Goal: Find specific page/section: Find specific page/section

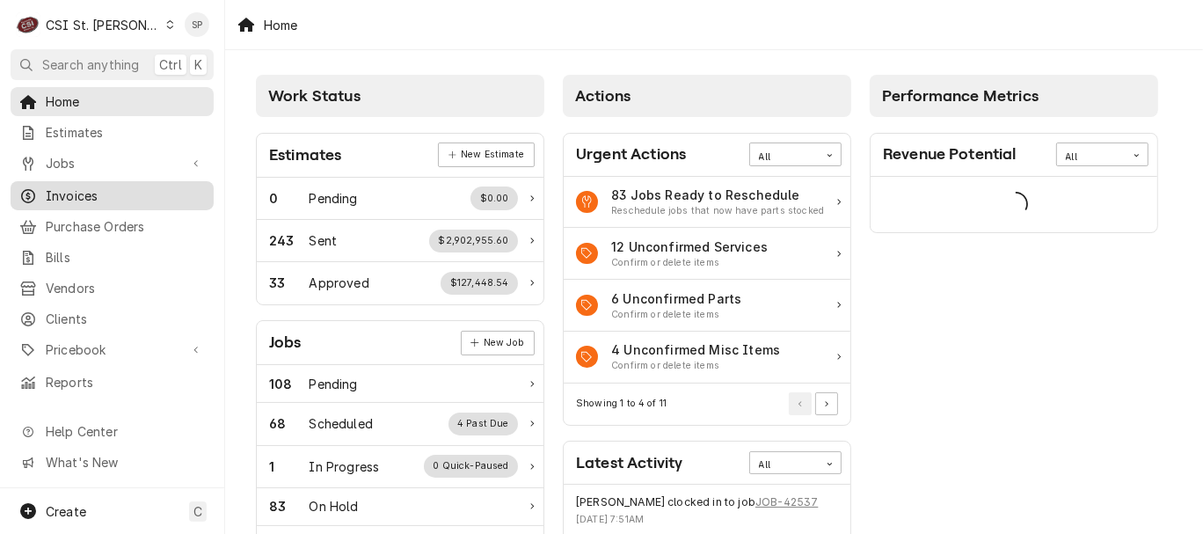
click at [76, 192] on span "Invoices" at bounding box center [125, 195] width 159 height 18
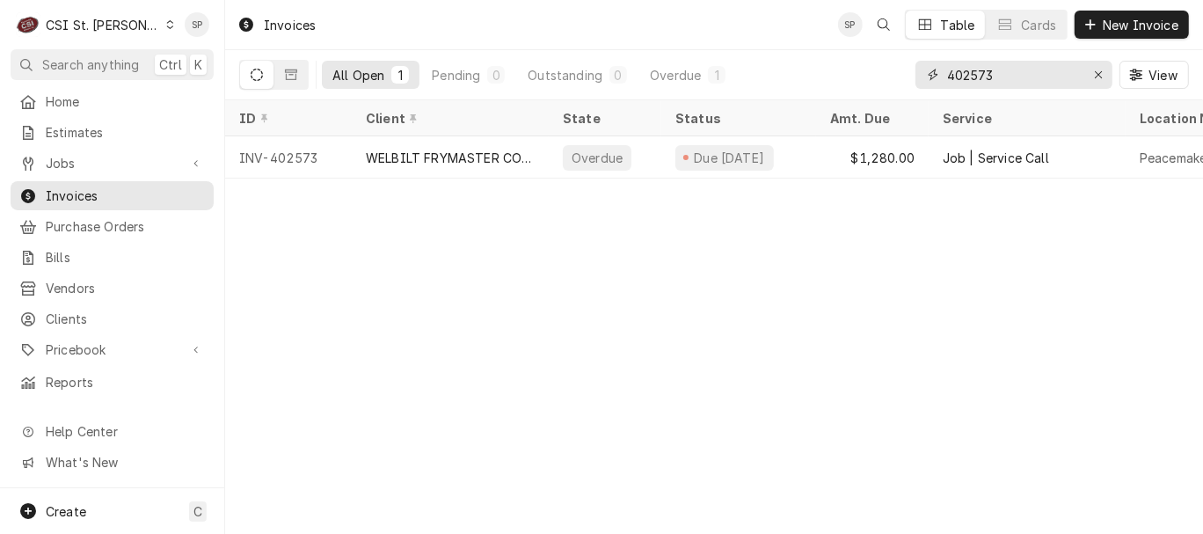
click at [1066, 68] on input "402573" at bounding box center [1013, 75] width 132 height 28
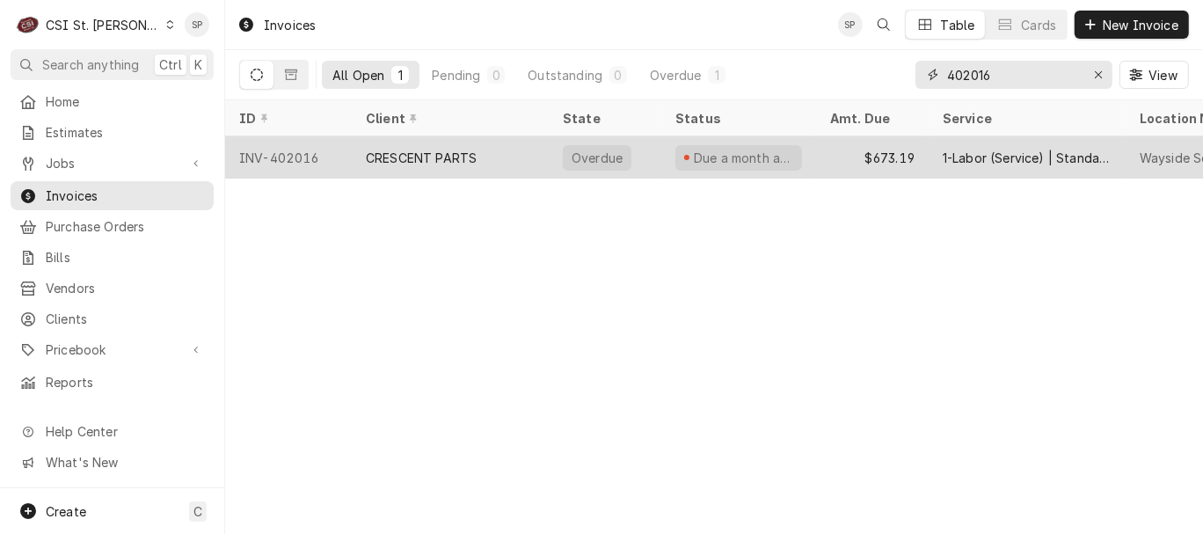
type input "402016"
click at [293, 146] on div "INV-402016" at bounding box center [288, 157] width 127 height 42
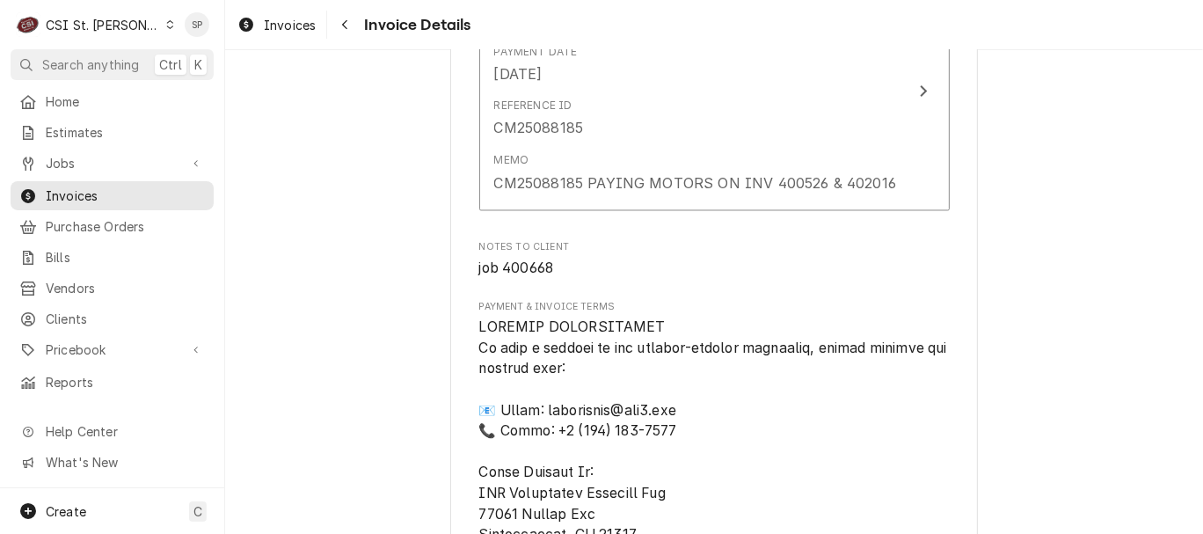
scroll to position [2553, 0]
